Goal: Task Accomplishment & Management: Manage account settings

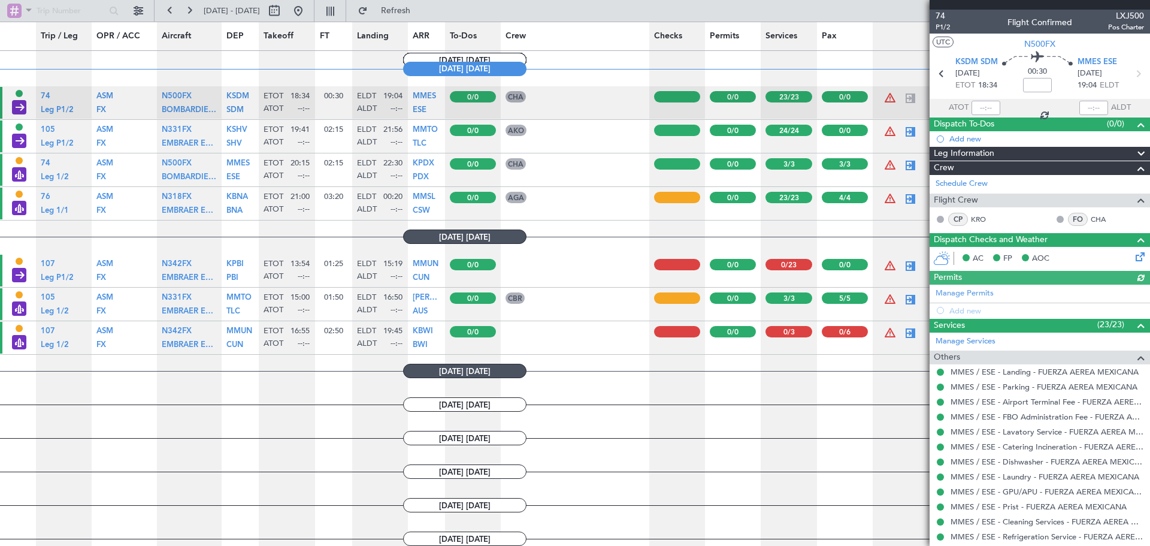
scroll to position [772, 0]
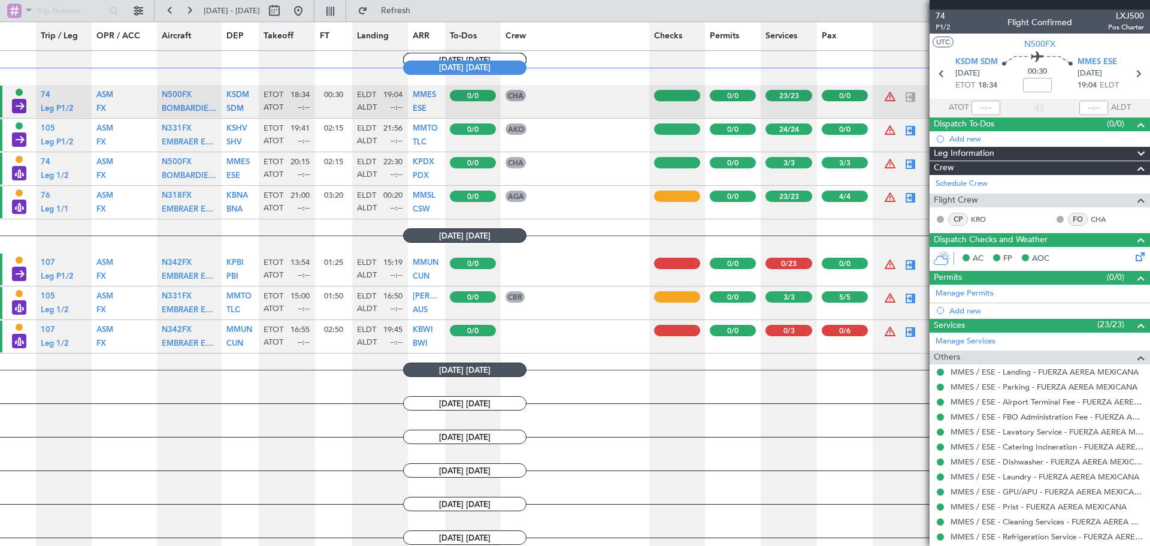
scroll to position [772, 0]
click at [660, 194] on div at bounding box center [677, 195] width 46 height 11
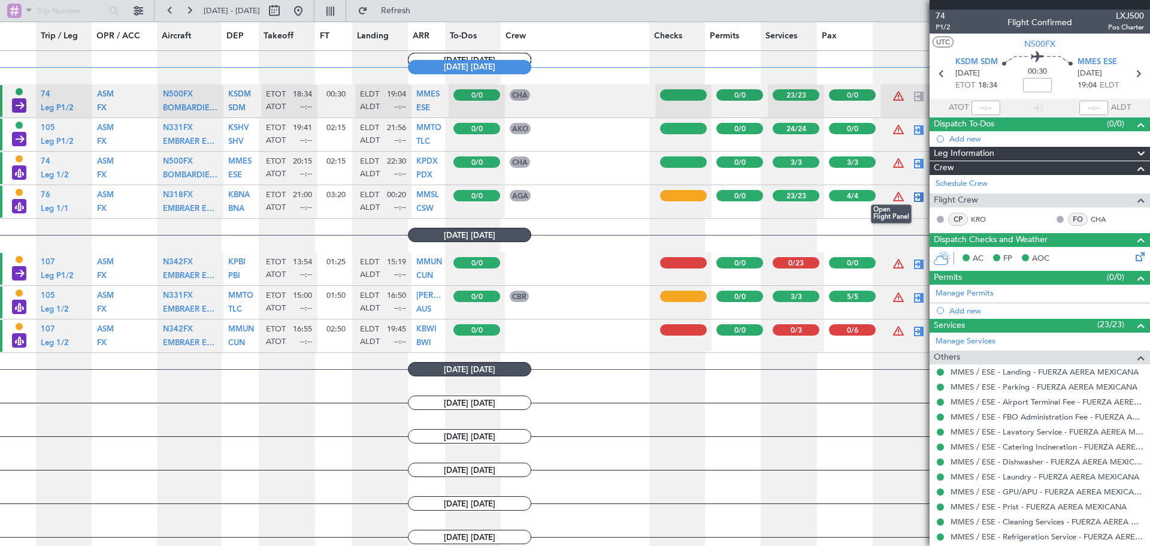
click at [912, 191] on div at bounding box center [919, 197] width 14 height 14
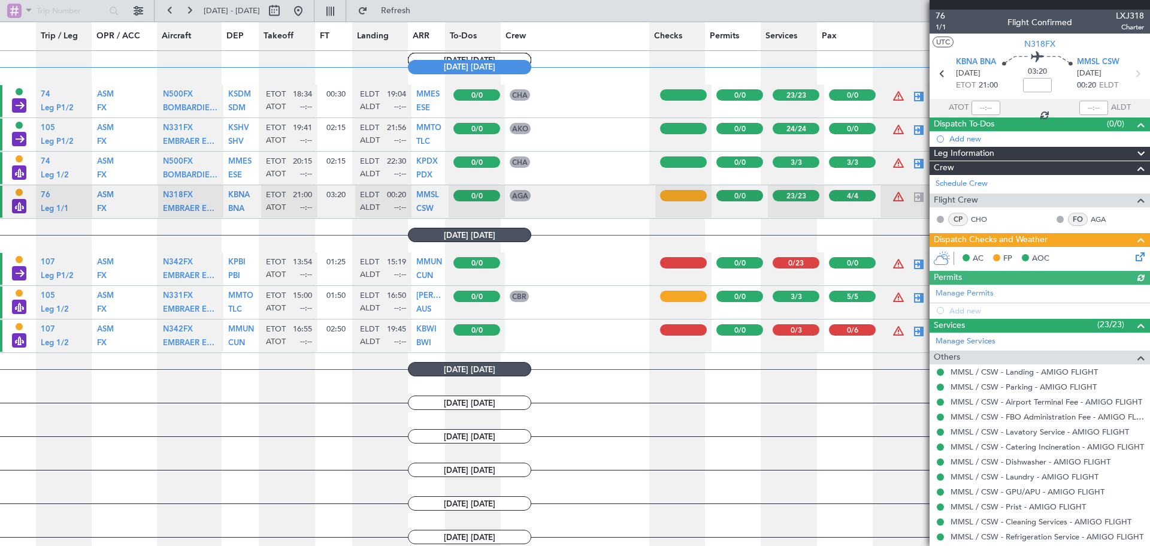
click at [1134, 256] on icon at bounding box center [1139, 255] width 10 height 10
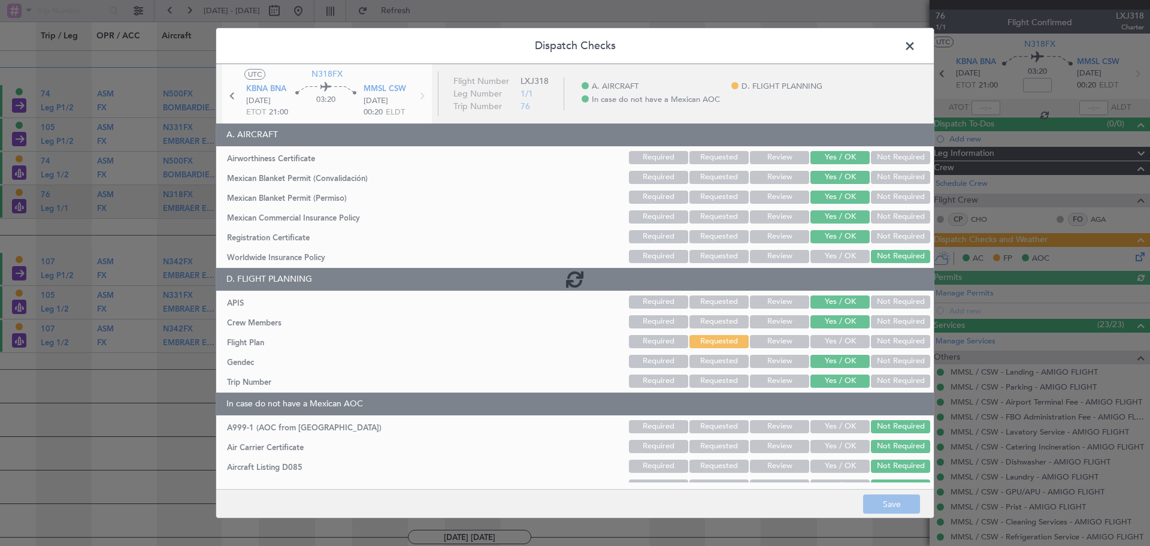
click at [888, 345] on div at bounding box center [575, 279] width 718 height 430
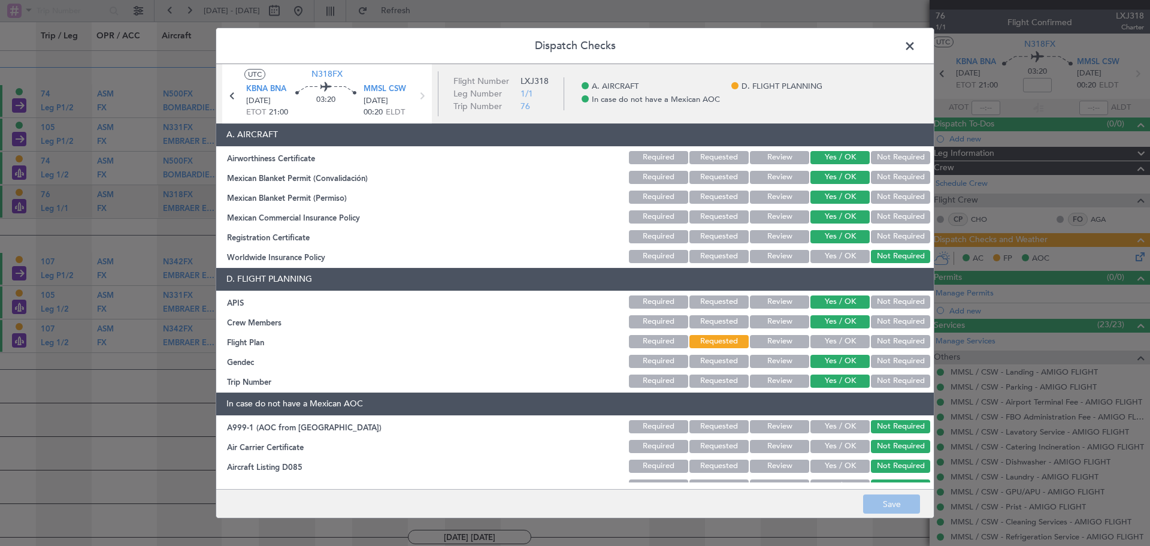
click at [898, 345] on button "Not Required" at bounding box center [900, 341] width 59 height 13
click at [892, 508] on button "Save" at bounding box center [891, 503] width 57 height 19
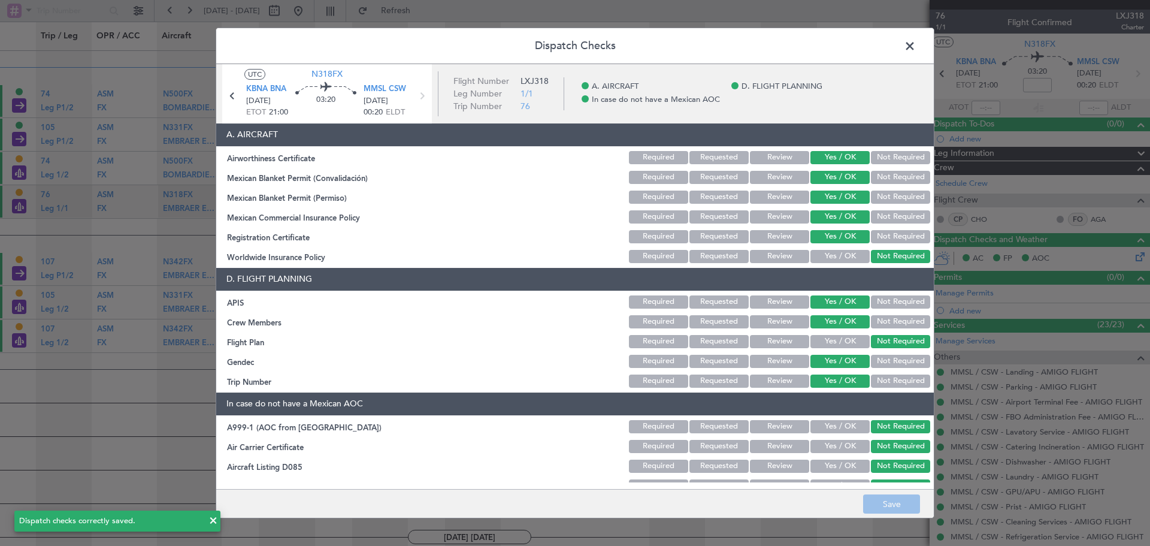
click at [916, 42] on span at bounding box center [916, 49] width 0 height 24
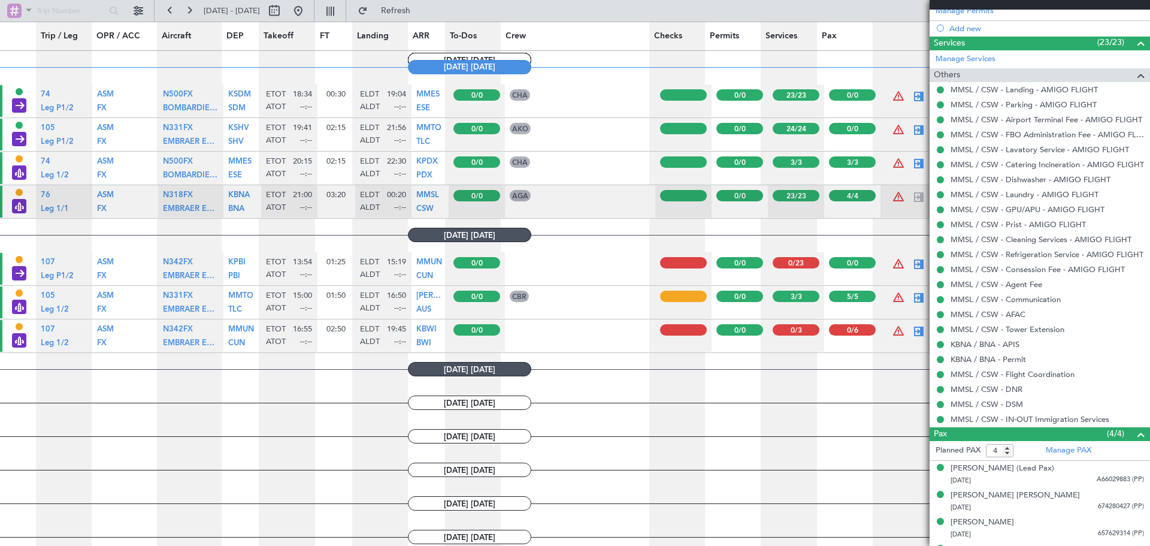
scroll to position [304, 0]
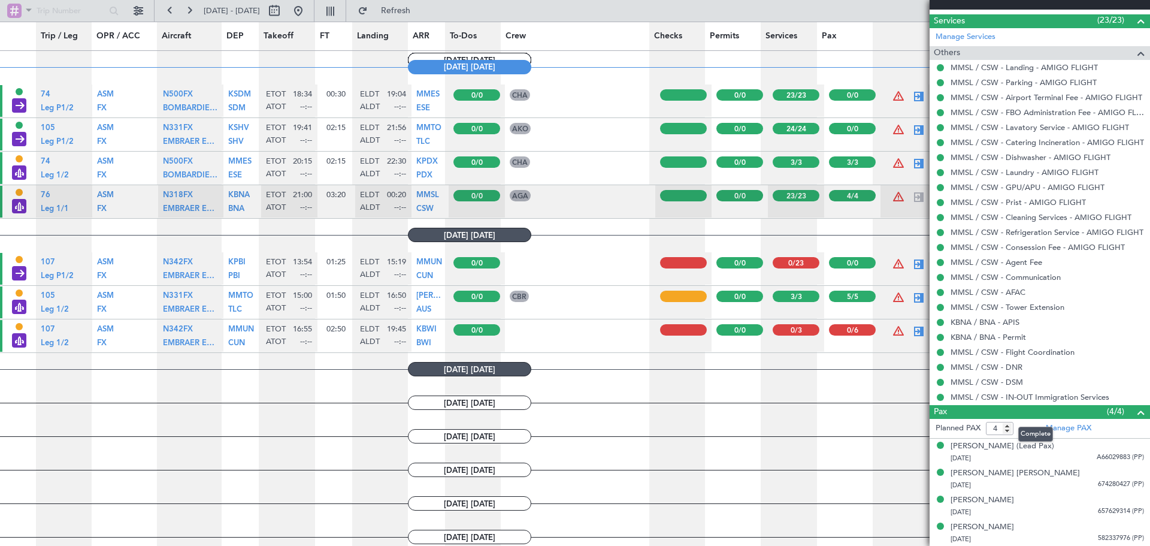
click at [1134, 407] on span at bounding box center [1141, 412] width 14 height 14
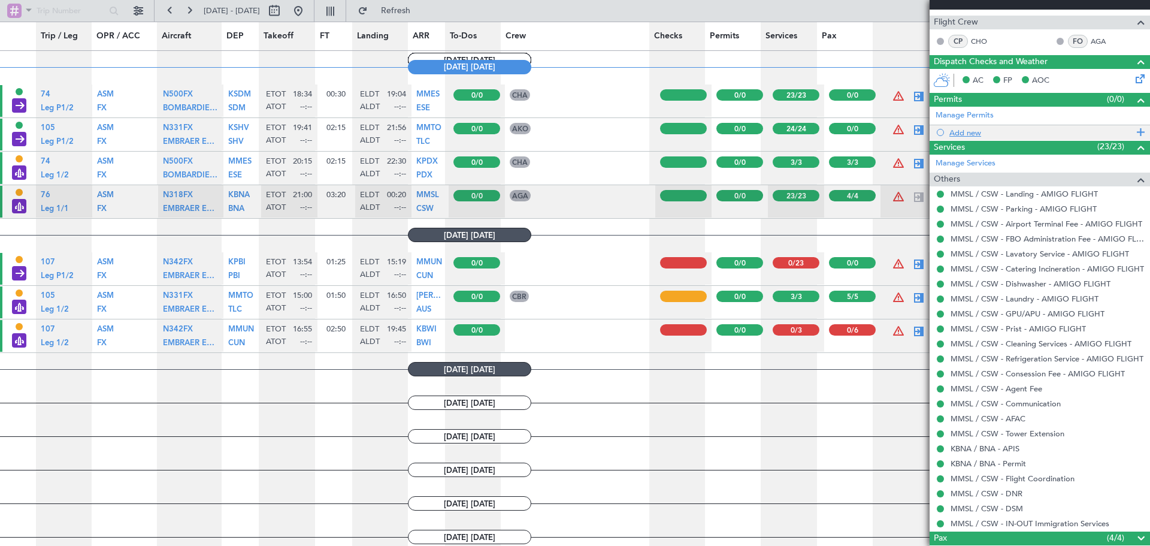
scroll to position [177, 0]
click at [1134, 147] on span at bounding box center [1141, 148] width 14 height 14
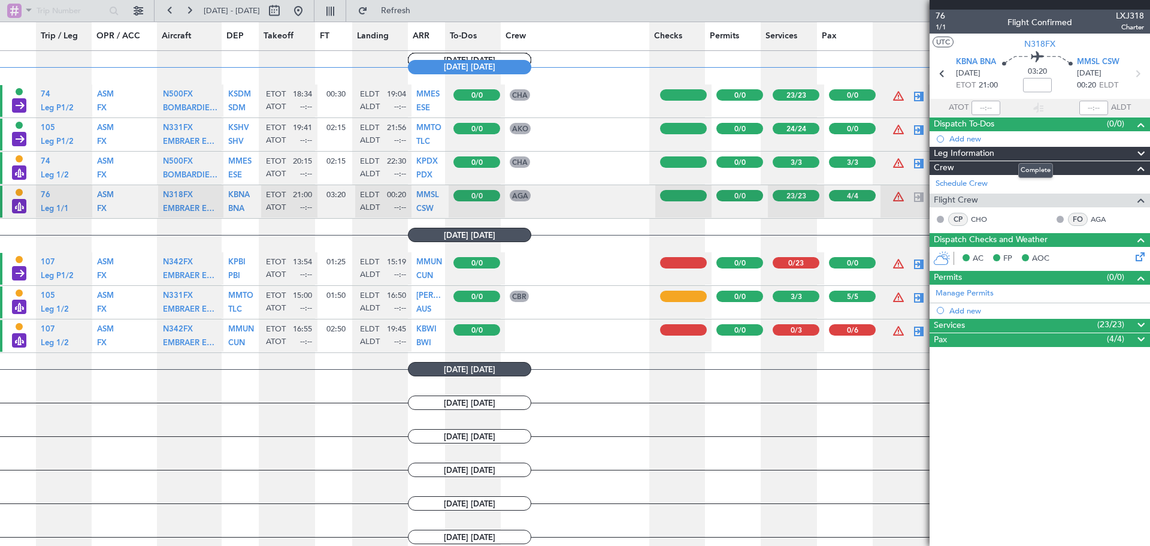
scroll to position [0, 0]
click at [1137, 236] on span at bounding box center [1141, 239] width 14 height 14
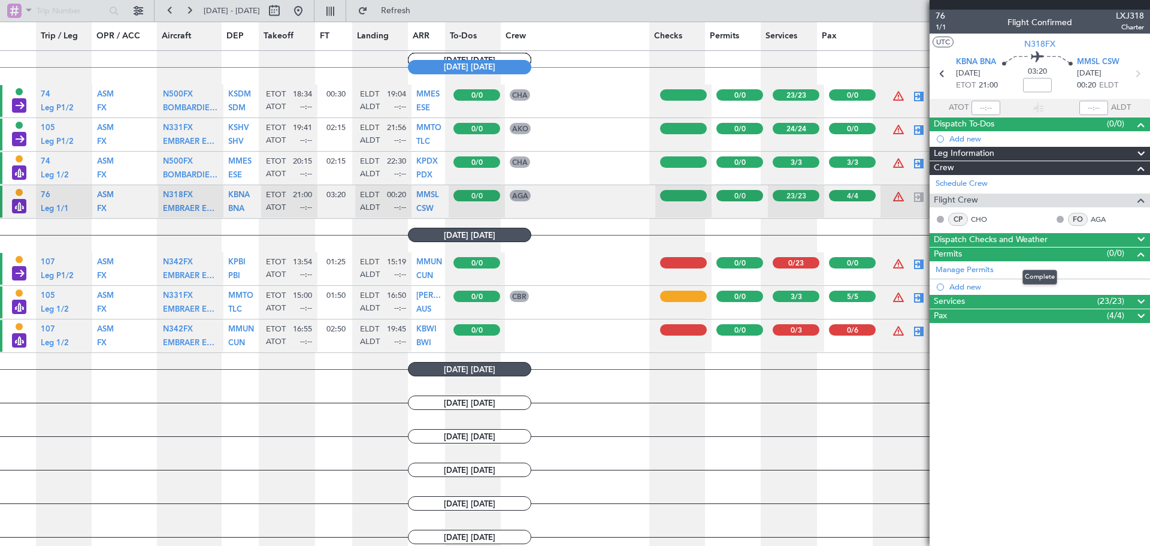
click at [1136, 256] on span at bounding box center [1141, 254] width 14 height 14
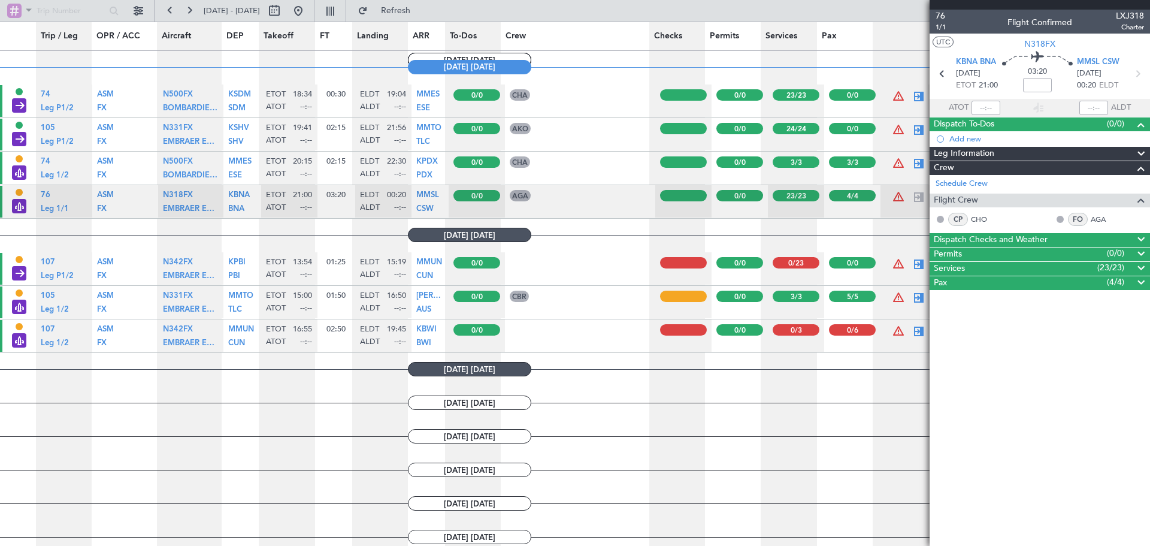
click at [1143, 165] on span at bounding box center [1141, 168] width 14 height 14
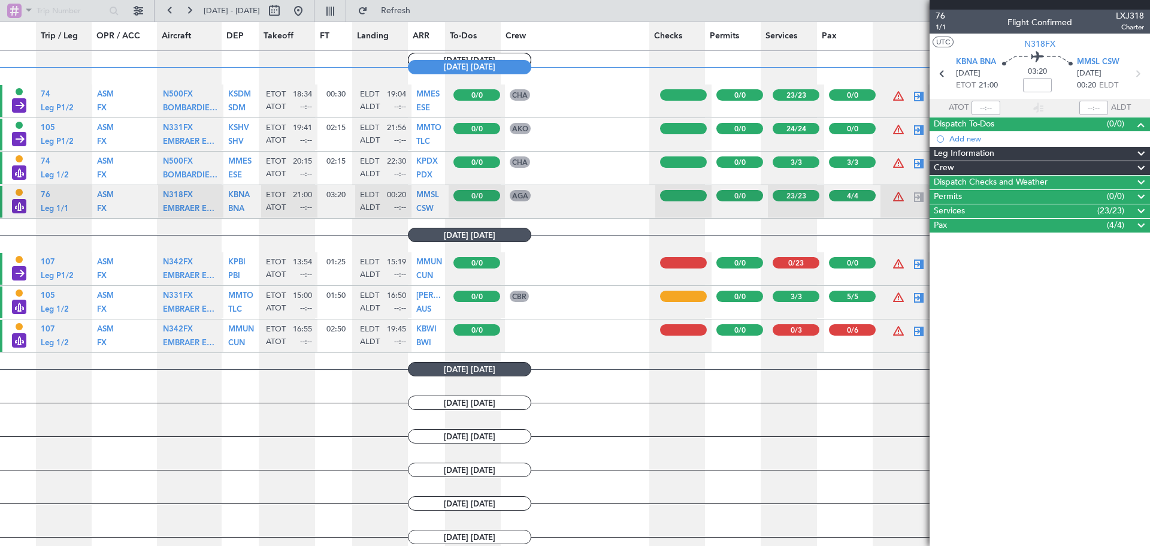
click at [1140, 125] on span at bounding box center [1141, 124] width 14 height 14
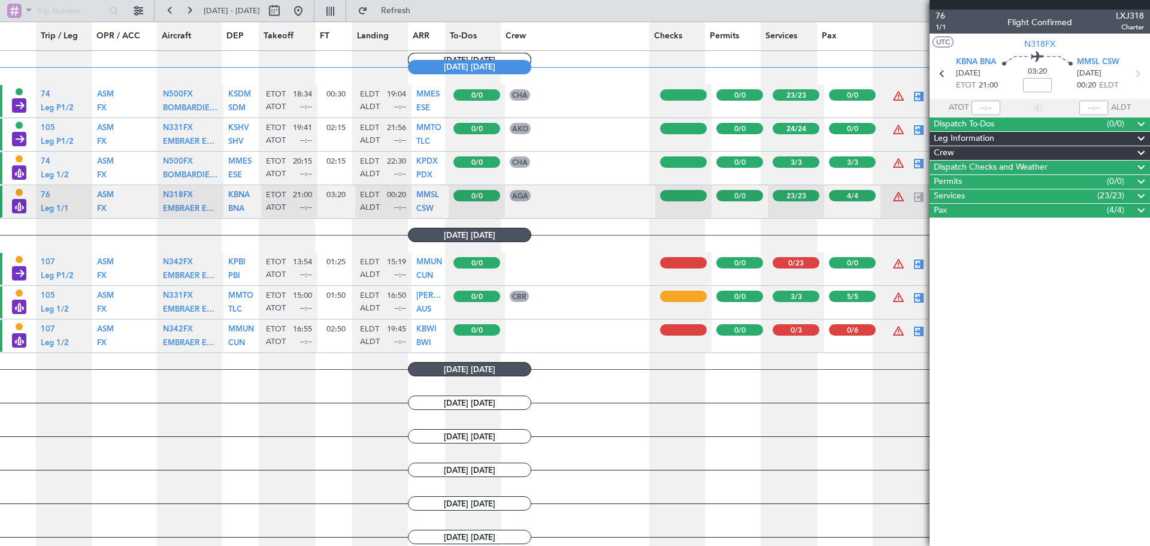
click at [1077, 319] on article "76 1/1 Flight Confirmed LXJ318 Charter UTC N318FX KBNA BNA 19/09/2025 ETOT 21:0…" at bounding box center [1040, 278] width 221 height 536
click at [912, 159] on div at bounding box center [919, 163] width 14 height 14
type input "3"
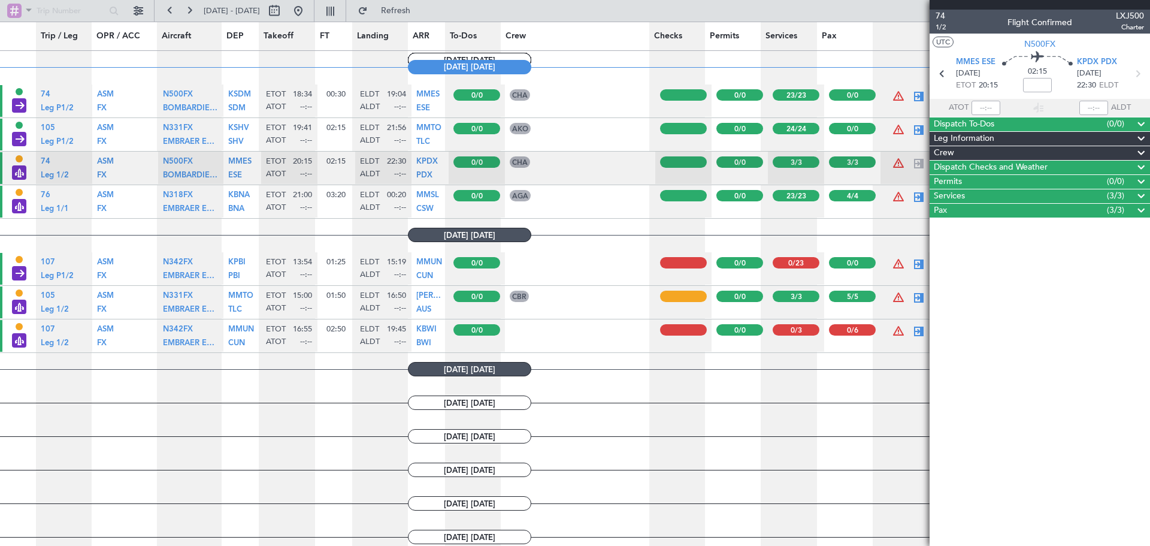
drag, startPoint x: 1028, startPoint y: 297, endPoint x: 1002, endPoint y: 297, distance: 25.8
click at [1028, 297] on article "74 1/2 Flight Confirmed LXJ500 Charter UTC N500FX MMES ESE 19/09/2025 ETOT 20:1…" at bounding box center [1040, 278] width 221 height 536
